Goal: Transaction & Acquisition: Purchase product/service

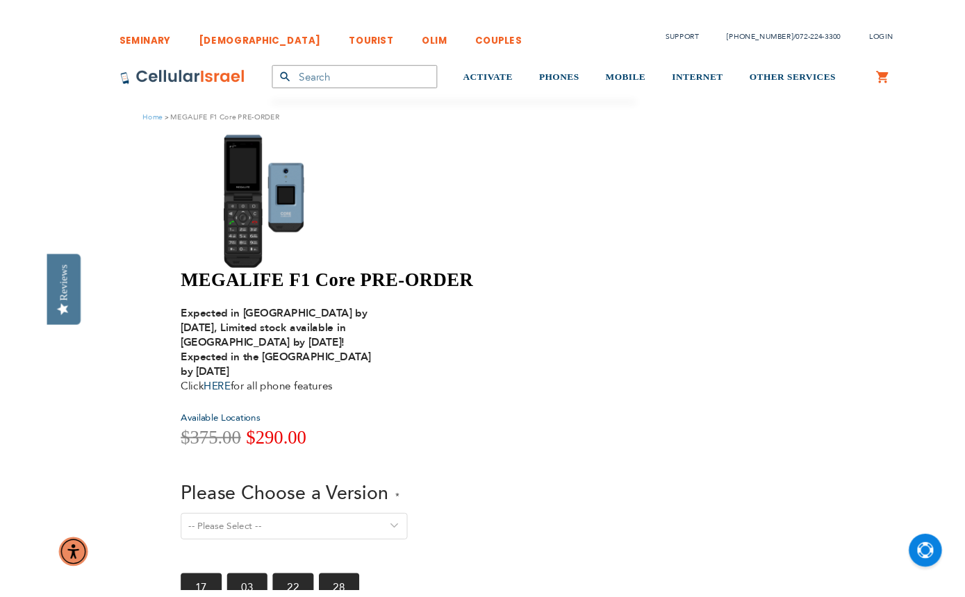
scroll to position [1, 0]
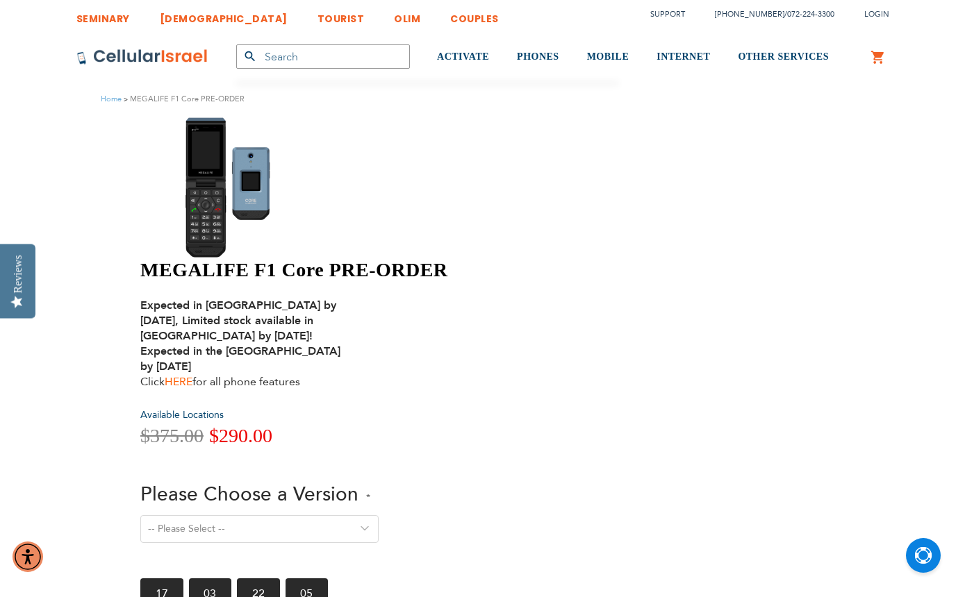
click at [192, 374] on link "HERE" at bounding box center [179, 381] width 28 height 15
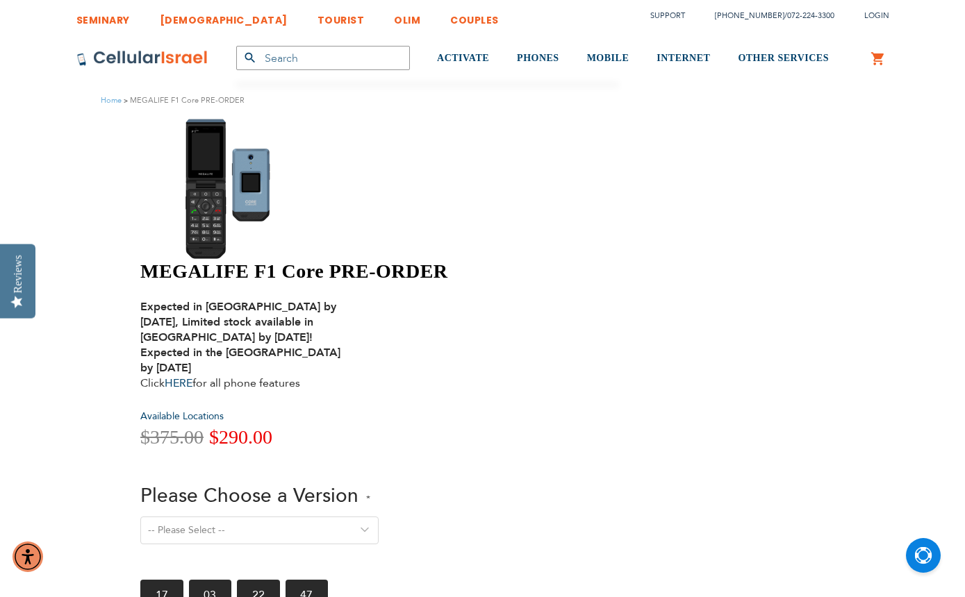
click at [379, 517] on select "-- Please Select -- Version 1. Talk - Voice only, no texting Version 2. Text - …" at bounding box center [259, 531] width 238 height 28
select select "Version 5. Talk, Text, Media and drive - includes all apps mentioned above"
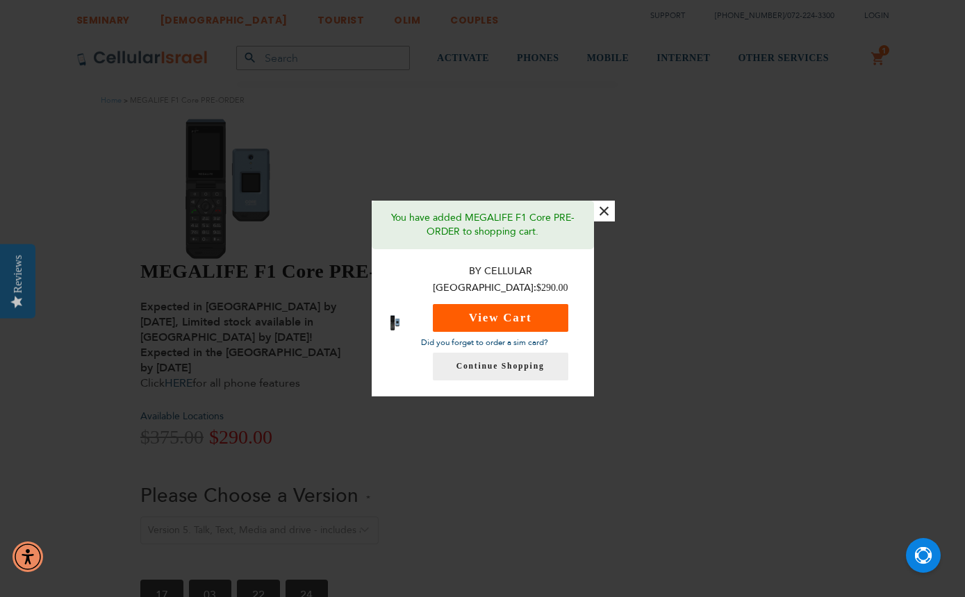
click at [559, 316] on button "View Cart" at bounding box center [500, 318] width 135 height 28
